Goal: Check status: Check status

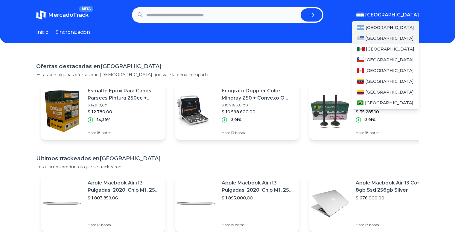
click at [372, 39] on span "[GEOGRAPHIC_DATA]" at bounding box center [389, 38] width 48 height 6
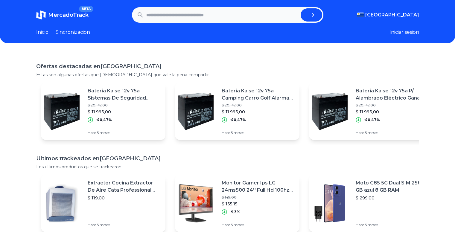
click at [90, 33] on link "Sincronizacion" at bounding box center [73, 32] width 34 height 7
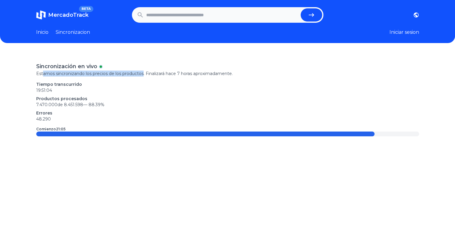
drag, startPoint x: 45, startPoint y: 73, endPoint x: 170, endPoint y: 72, distance: 124.9
click at [156, 72] on p "Estamos sincronizando los precios de los productos. Finalizará hace 7 horas apr…" at bounding box center [227, 74] width 382 height 6
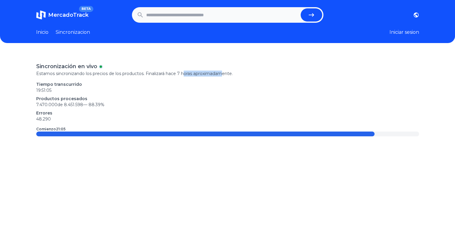
drag, startPoint x: 186, startPoint y: 72, endPoint x: 241, endPoint y: 76, distance: 55.7
click at [227, 76] on p "Estamos sincronizando los precios de los productos. Finalizará hace 7 horas apr…" at bounding box center [227, 74] width 382 height 6
click at [245, 76] on p "Estamos sincronizando los precios de los productos. Finalizará hace 7 horas apr…" at bounding box center [227, 74] width 382 height 6
click at [91, 86] on p "Tiempo transcurrido" at bounding box center [227, 84] width 382 height 6
click at [65, 99] on p "Productos procesados" at bounding box center [227, 99] width 382 height 6
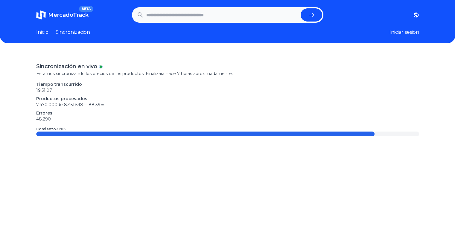
click at [46, 105] on p "7.470.000 de 8.451.598 — 88.39 %" at bounding box center [227, 105] width 382 height 6
click at [44, 32] on link "Inicio" at bounding box center [42, 32] width 12 height 7
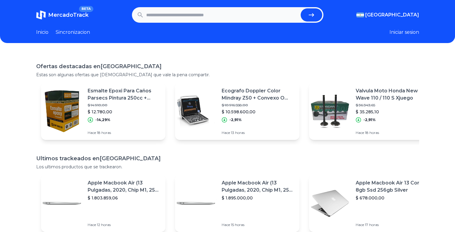
click at [409, 32] on button "Iniciar sesion" at bounding box center [404, 32] width 30 height 7
click at [172, 17] on input "text" at bounding box center [222, 14] width 152 height 13
type input "****"
click at [300, 8] on button "submit" at bounding box center [311, 14] width 22 height 13
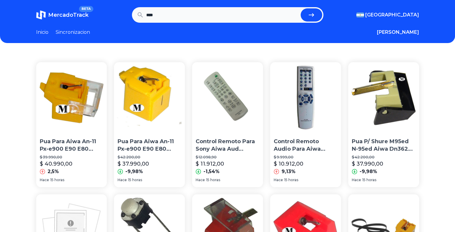
drag, startPoint x: 186, startPoint y: 17, endPoint x: 117, endPoint y: 15, distance: 68.5
click at [117, 15] on section "MercadoTrack BETA Argentina Argentina Uruguay Mexico Chile Peru Venezuela Colom…" at bounding box center [227, 15] width 382 height 16
type input "*"
type input "********"
click at [300, 8] on button "submit" at bounding box center [311, 14] width 22 height 13
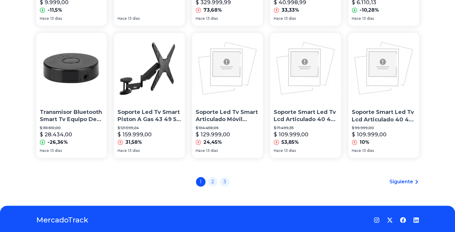
scroll to position [445, 0]
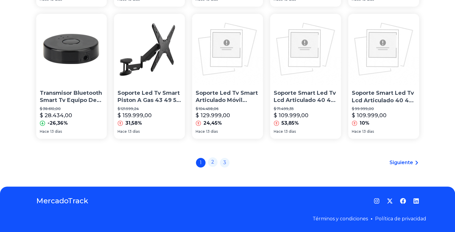
click at [215, 160] on link "2" at bounding box center [213, 162] width 10 height 10
click at [214, 164] on link "2" at bounding box center [213, 162] width 10 height 10
click at [227, 162] on link "3" at bounding box center [225, 162] width 10 height 10
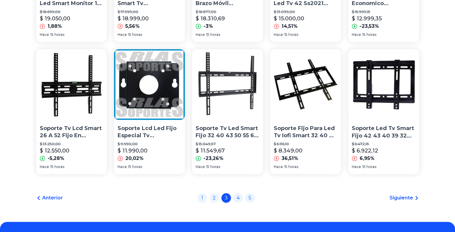
scroll to position [445, 0]
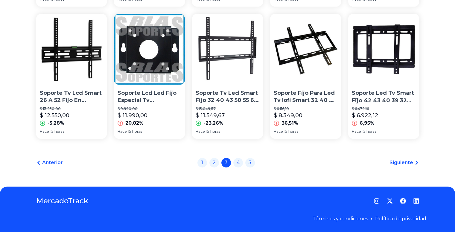
click at [237, 92] on p "Soporte Tv Led Smart Fijo 32 40 43 50 55 60 65 Vesasoportes" at bounding box center [227, 96] width 64 height 15
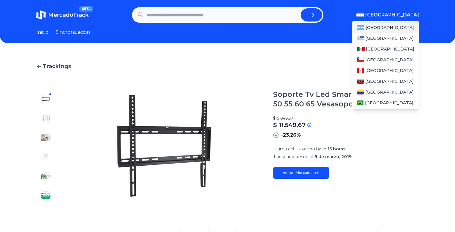
click at [408, 16] on span "[GEOGRAPHIC_DATA]" at bounding box center [392, 14] width 54 height 7
click at [373, 36] on span "[GEOGRAPHIC_DATA]" at bounding box center [389, 38] width 48 height 6
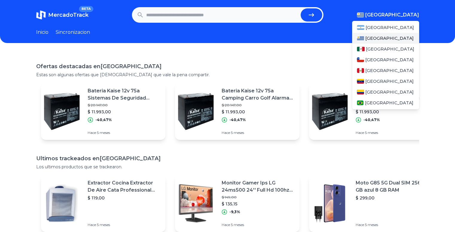
click at [379, 38] on span "[GEOGRAPHIC_DATA]" at bounding box center [389, 38] width 48 height 6
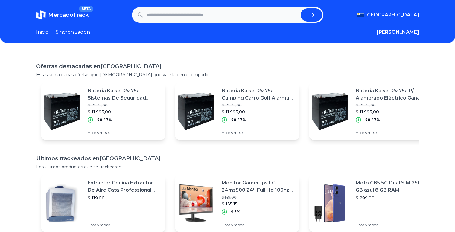
click at [190, 16] on input "text" at bounding box center [222, 14] width 152 height 13
click at [258, 9] on input "text" at bounding box center [222, 14] width 152 height 13
paste input "**********"
click at [317, 15] on button "submit" at bounding box center [311, 14] width 22 height 13
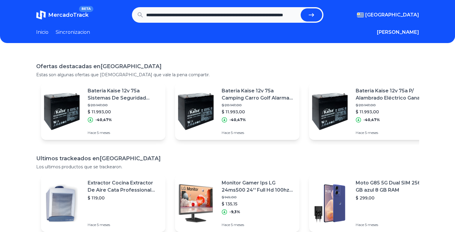
type input "**********"
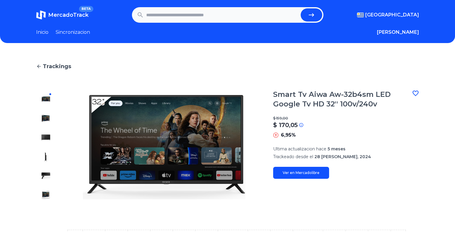
click at [415, 94] on icon at bounding box center [414, 93] width 7 height 7
click at [418, 92] on icon at bounding box center [415, 93] width 6 height 5
click at [418, 92] on icon at bounding box center [414, 93] width 7 height 7
drag, startPoint x: 277, startPoint y: 150, endPoint x: 316, endPoint y: 153, distance: 38.4
click at [316, 153] on section "Ultima actualizacion hace 5 meses Trackeado desde el 28 [PERSON_NAME], 2024" at bounding box center [346, 153] width 146 height 14
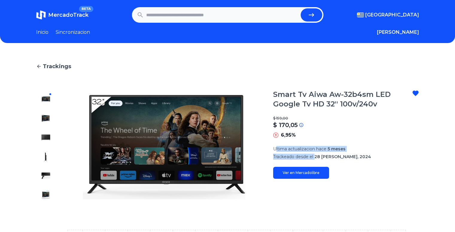
drag, startPoint x: 337, startPoint y: 148, endPoint x: 345, endPoint y: 147, distance: 7.8
click at [337, 148] on span "5 meses" at bounding box center [336, 148] width 18 height 5
click at [370, 152] on section "Ultima actualizacion hace 5 meses Trackeado desde el 28 [PERSON_NAME], 2024" at bounding box center [346, 153] width 146 height 14
click at [333, 161] on div "Smart Tv Aiwa Aw-32b4sm LED Google Tv HD 32'' 100v/240v $ 159,00 $ 170,05 Si el…" at bounding box center [346, 134] width 146 height 89
click at [73, 32] on link "Sincronizacion" at bounding box center [73, 32] width 34 height 7
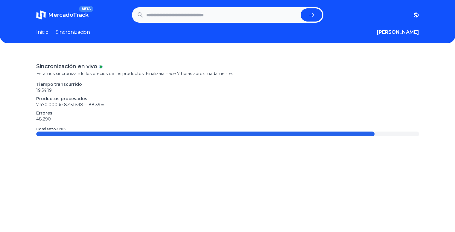
click at [42, 30] on link "Inicio" at bounding box center [42, 32] width 12 height 7
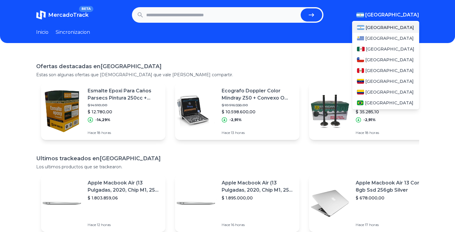
click at [416, 17] on span "[GEOGRAPHIC_DATA]" at bounding box center [392, 14] width 54 height 7
click at [377, 37] on span "[GEOGRAPHIC_DATA]" at bounding box center [389, 38] width 48 height 6
